Goal: Check status

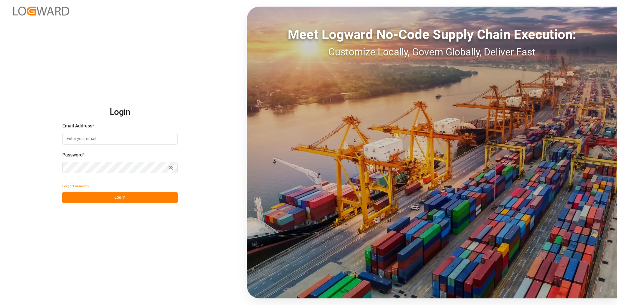
type input "[EMAIL_ADDRESS][DOMAIN_NAME]"
click at [133, 195] on button "Log In" at bounding box center [119, 198] width 115 height 12
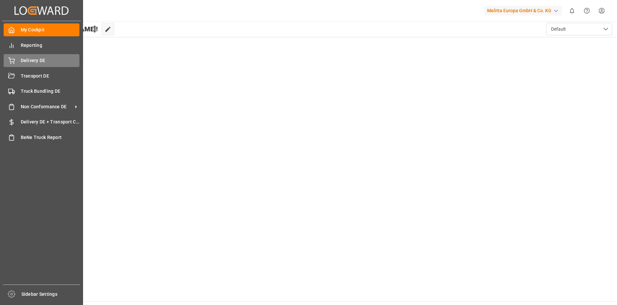
click at [25, 63] on span "Delivery DE" at bounding box center [50, 60] width 59 height 7
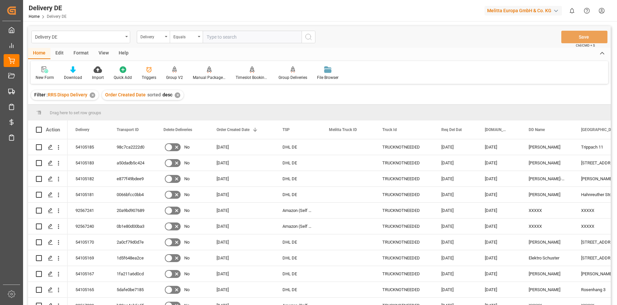
click at [228, 38] on input "text" at bounding box center [252, 37] width 99 height 13
type input "92565812"
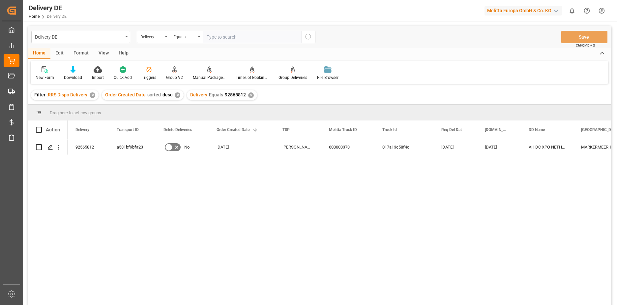
click at [270, 192] on div "92565812 a581bf9bfa23 No [DATE] Van Rooijen BENELUX 600003373 017a13c58f4c [DAT…" at bounding box center [339, 224] width 543 height 170
